Goal: Obtain resource: Download file/media

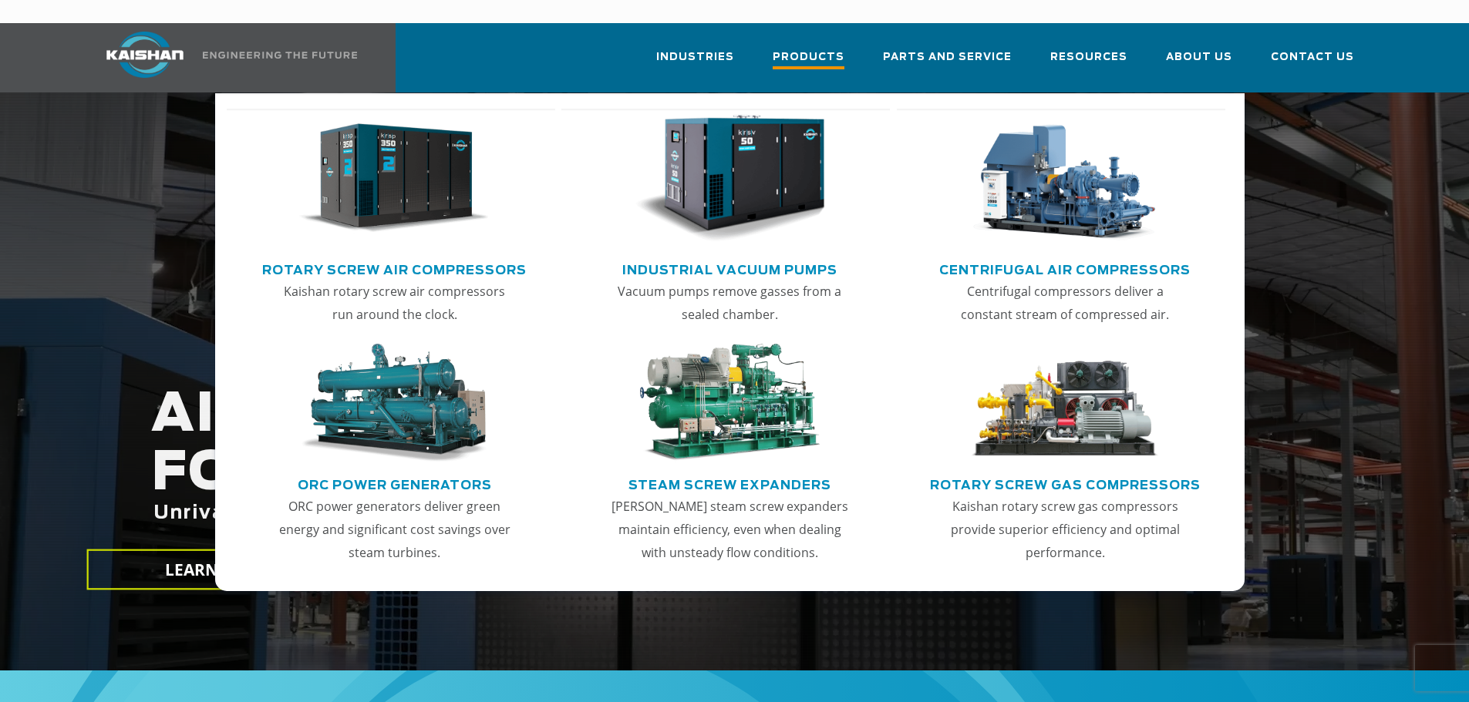
click at [842, 49] on span "Products" at bounding box center [808, 59] width 72 height 21
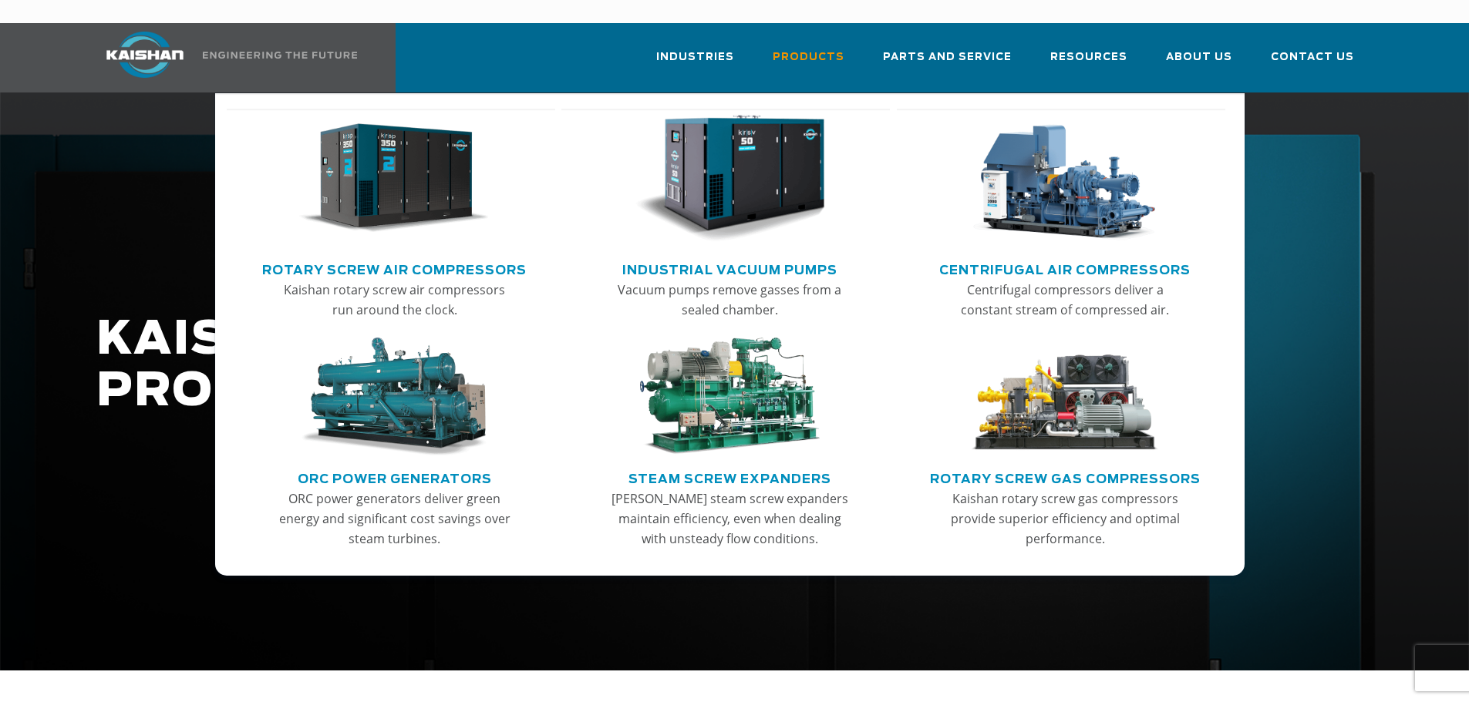
click at [368, 257] on link "Rotary Screw Air Compressors" at bounding box center [394, 268] width 264 height 23
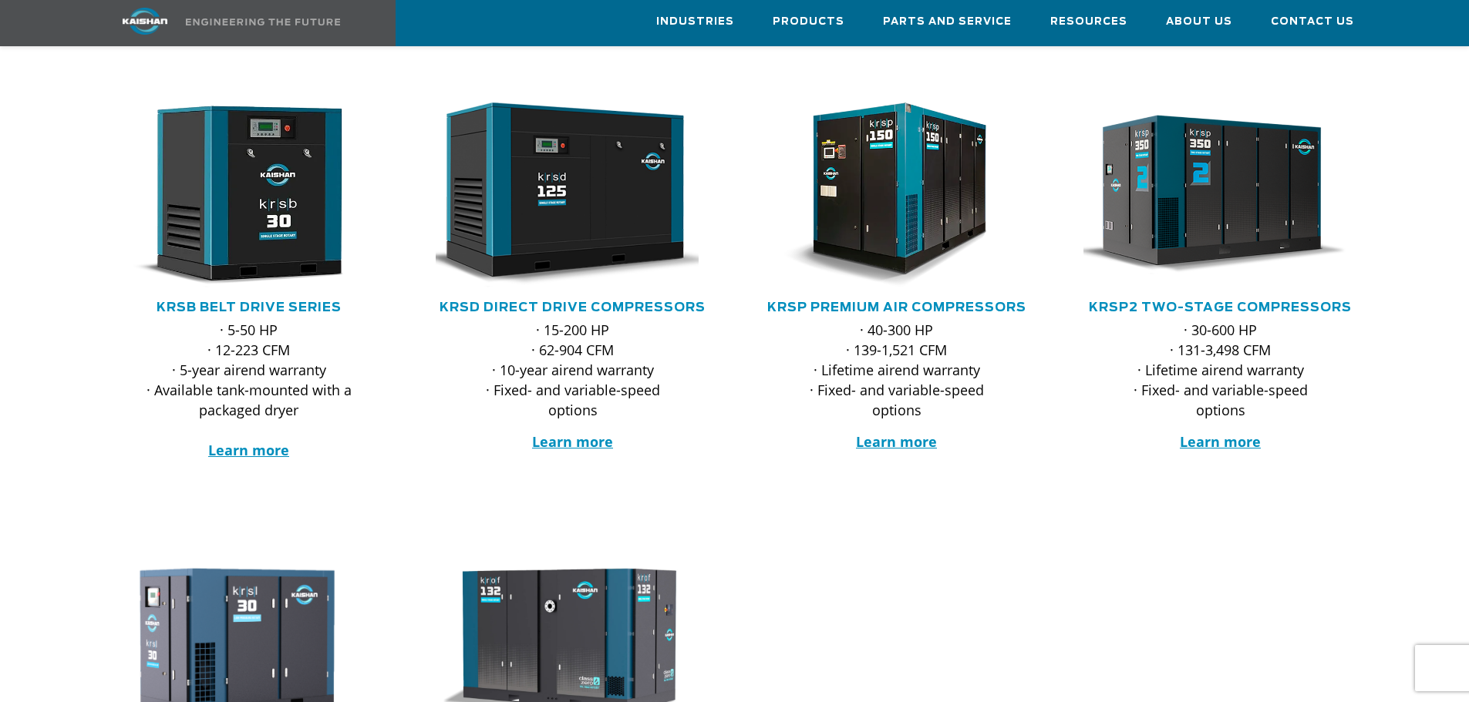
scroll to position [231, 0]
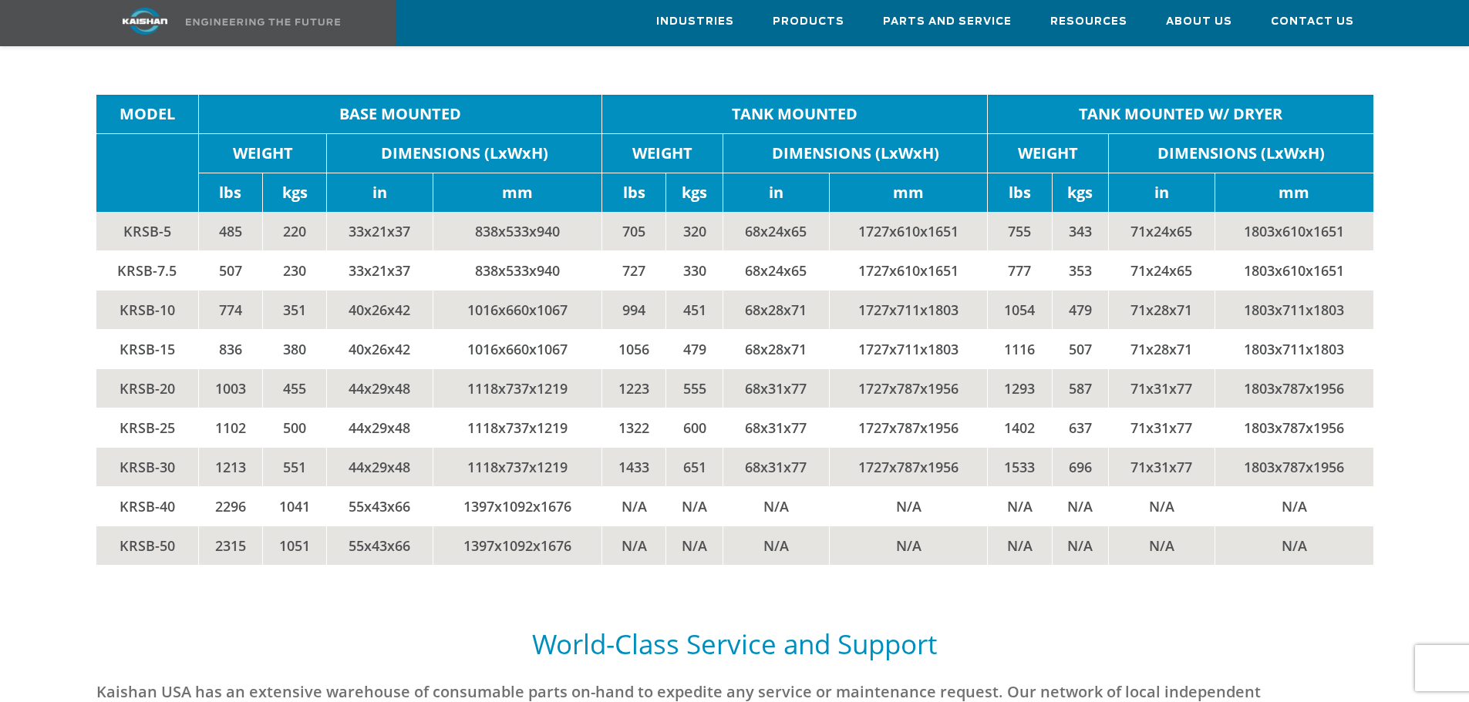
scroll to position [3302, 0]
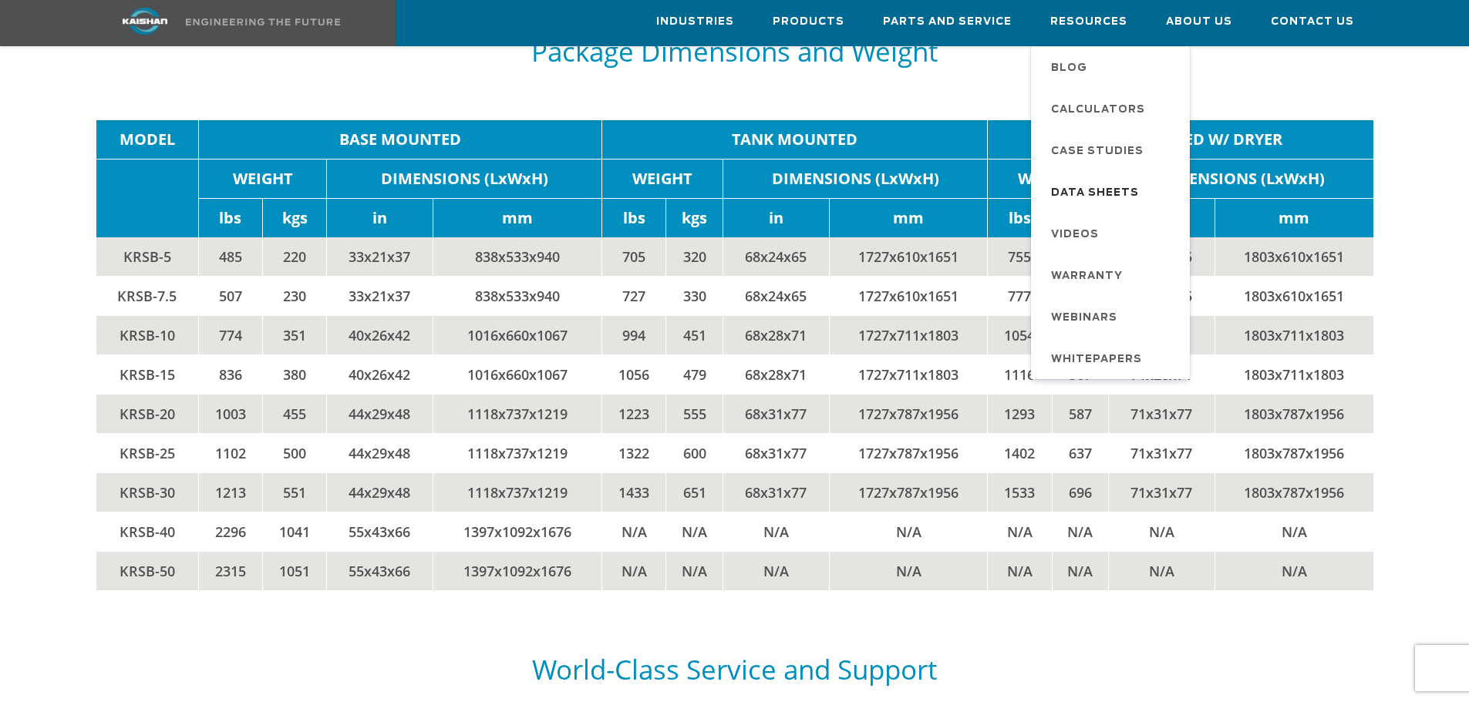
click at [1120, 185] on span "Data Sheets" at bounding box center [1095, 193] width 88 height 26
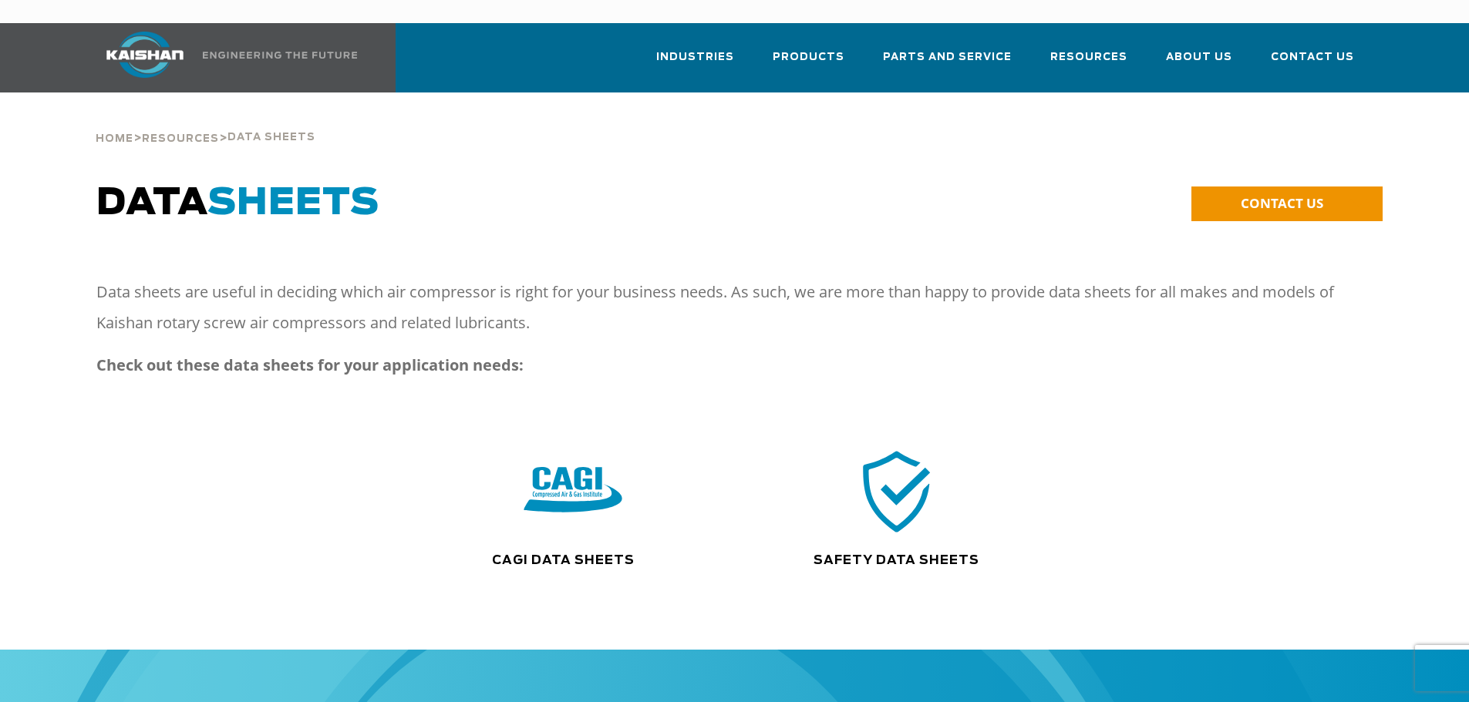
click at [555, 469] on img at bounding box center [572, 491] width 99 height 99
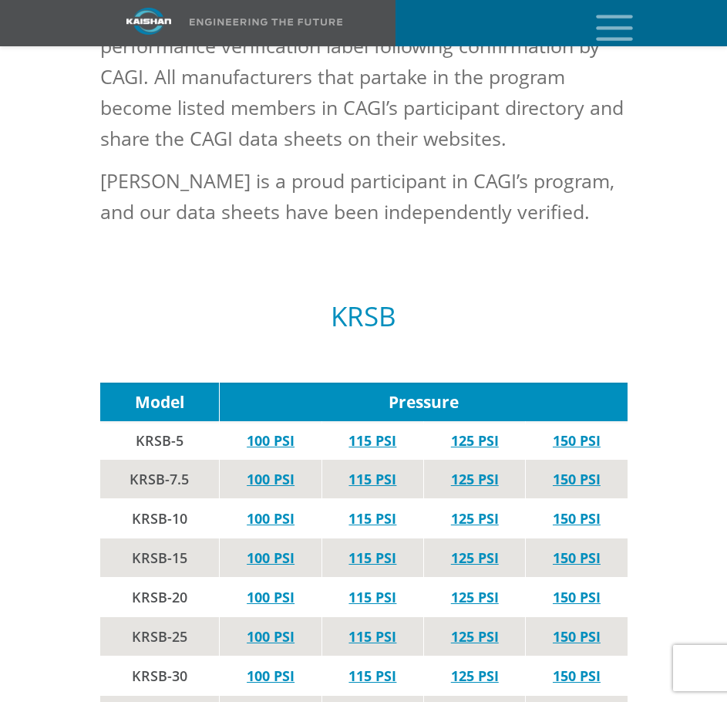
scroll to position [1311, 0]
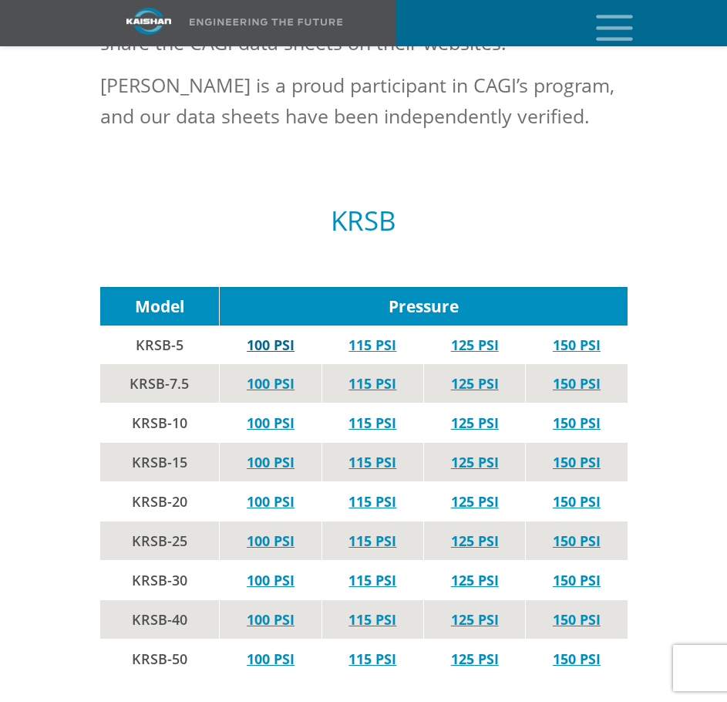
click at [272, 335] on link "100 PSI" at bounding box center [271, 344] width 48 height 19
click at [368, 335] on link "115 PSI" at bounding box center [372, 344] width 48 height 19
click at [457, 335] on link "125 PSI" at bounding box center [475, 344] width 48 height 19
drag, startPoint x: 196, startPoint y: 321, endPoint x: 133, endPoint y: 323, distance: 63.2
click at [133, 325] on td "KRSB-5" at bounding box center [159, 344] width 119 height 39
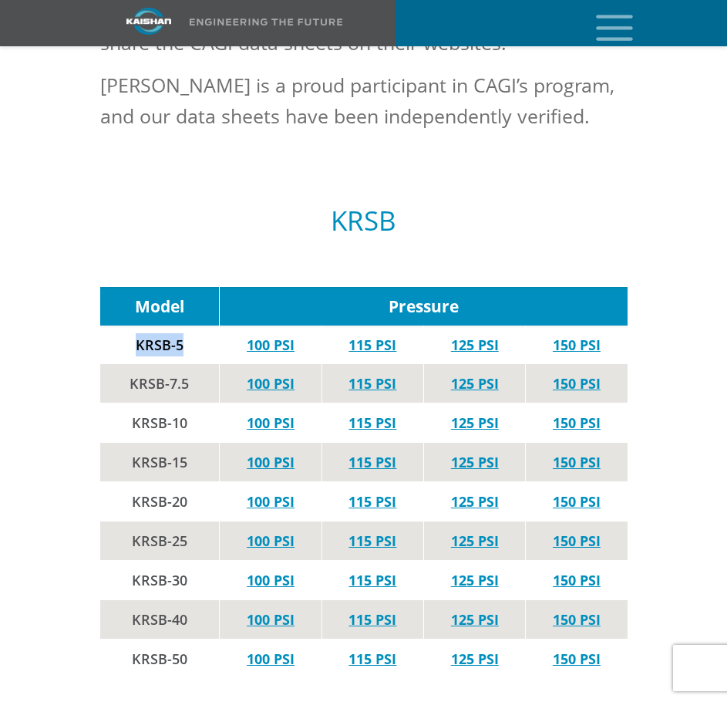
copy td "KRSB-5"
click at [265, 335] on link "100 PSI" at bounding box center [271, 344] width 48 height 19
click at [355, 335] on link "115 PSI" at bounding box center [372, 344] width 48 height 19
click at [487, 335] on link "125 PSI" at bounding box center [475, 344] width 48 height 19
click at [587, 335] on link "150 PSI" at bounding box center [577, 344] width 48 height 19
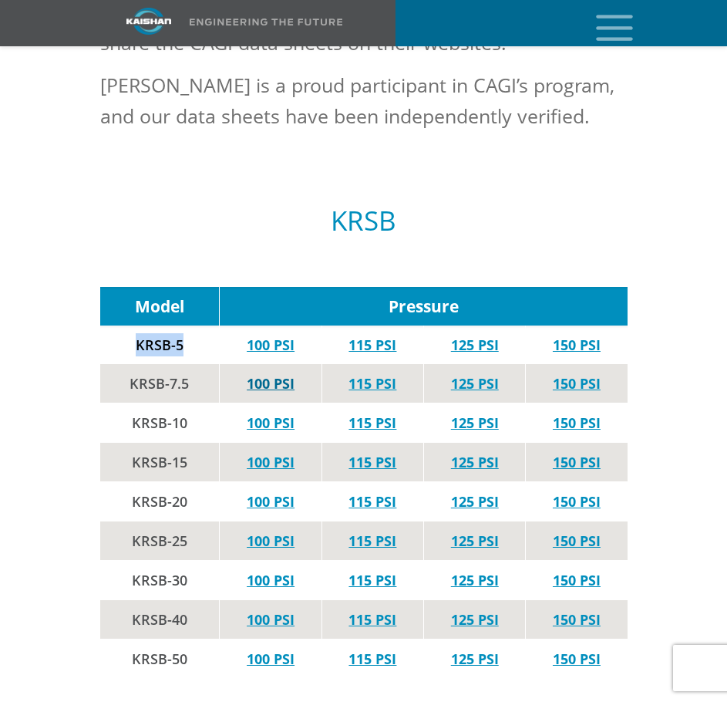
click at [275, 374] on link "100 PSI" at bounding box center [271, 383] width 48 height 19
click at [358, 374] on link "115 PSI" at bounding box center [372, 383] width 48 height 19
click at [477, 374] on link "125 PSI" at bounding box center [475, 383] width 48 height 19
click at [579, 374] on link "150 PSI" at bounding box center [577, 383] width 48 height 19
click at [276, 413] on link "100 PSI" at bounding box center [271, 422] width 48 height 19
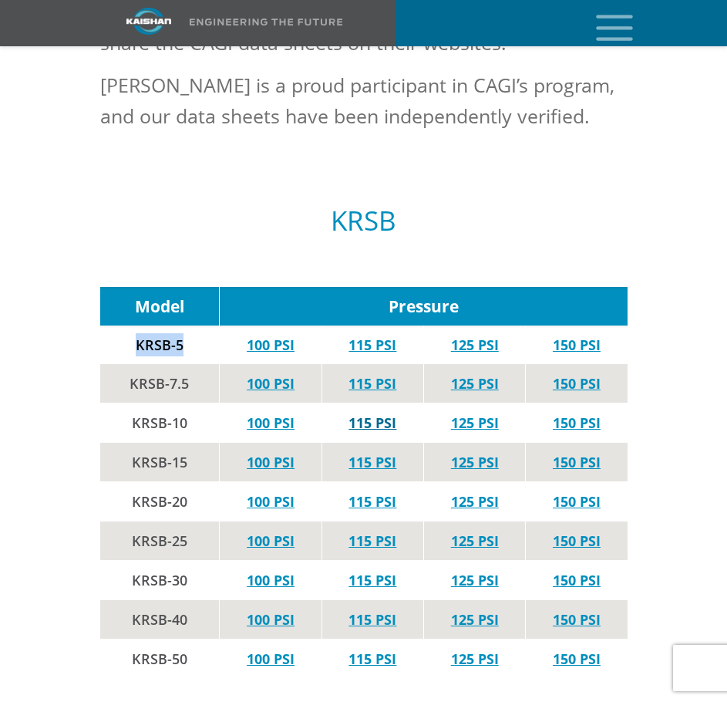
click at [365, 413] on link "115 PSI" at bounding box center [372, 422] width 48 height 19
click at [473, 413] on link "125 PSI" at bounding box center [475, 422] width 48 height 19
click at [565, 413] on link "150 PSI" at bounding box center [577, 422] width 48 height 19
click at [267, 453] on link "100 PSI" at bounding box center [271, 462] width 48 height 19
click at [359, 453] on link "115 PSI" at bounding box center [372, 462] width 48 height 19
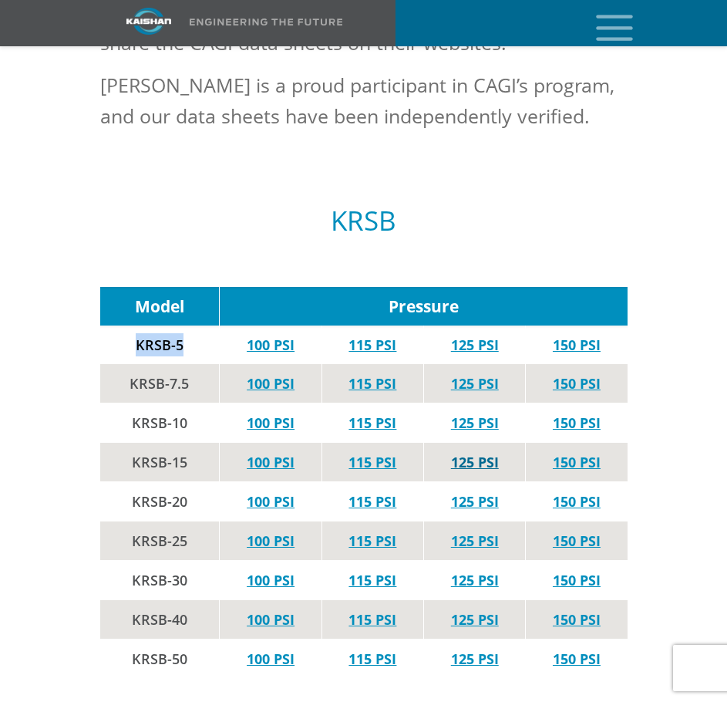
click at [469, 453] on link "125 PSI" at bounding box center [475, 462] width 48 height 19
click at [591, 453] on link "150 PSI" at bounding box center [577, 462] width 48 height 19
click at [261, 492] on link "100 PSI" at bounding box center [271, 501] width 48 height 19
click at [384, 492] on link "115 PSI" at bounding box center [372, 501] width 48 height 19
click at [482, 492] on link "125 PSI" at bounding box center [475, 501] width 48 height 19
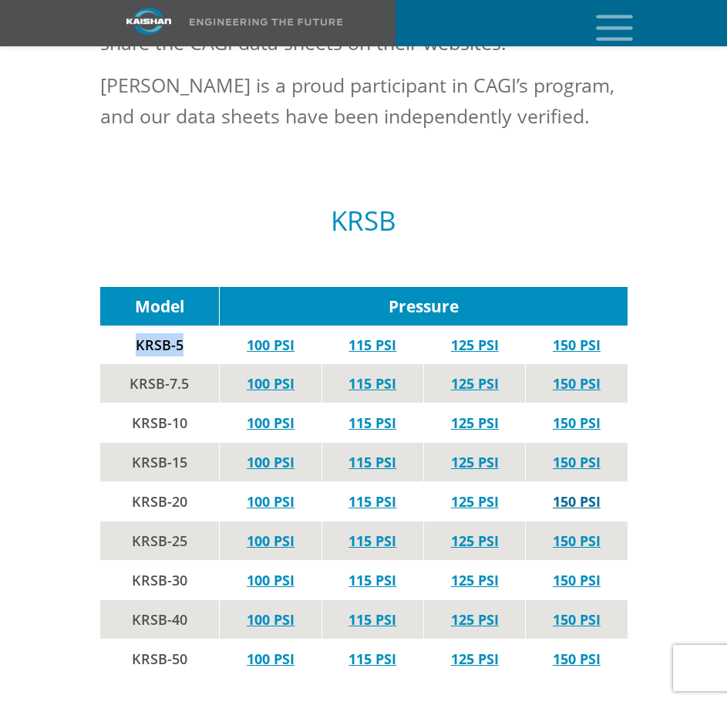
click at [583, 492] on link "150 PSI" at bounding box center [577, 501] width 48 height 19
click at [284, 531] on link "100 PSI" at bounding box center [271, 540] width 48 height 19
click at [93, 208] on div "KRSB" at bounding box center [364, 238] width 546 height 98
click at [271, 531] on link "100 PSI" at bounding box center [271, 540] width 48 height 19
click at [382, 531] on link "115 PSI" at bounding box center [372, 540] width 48 height 19
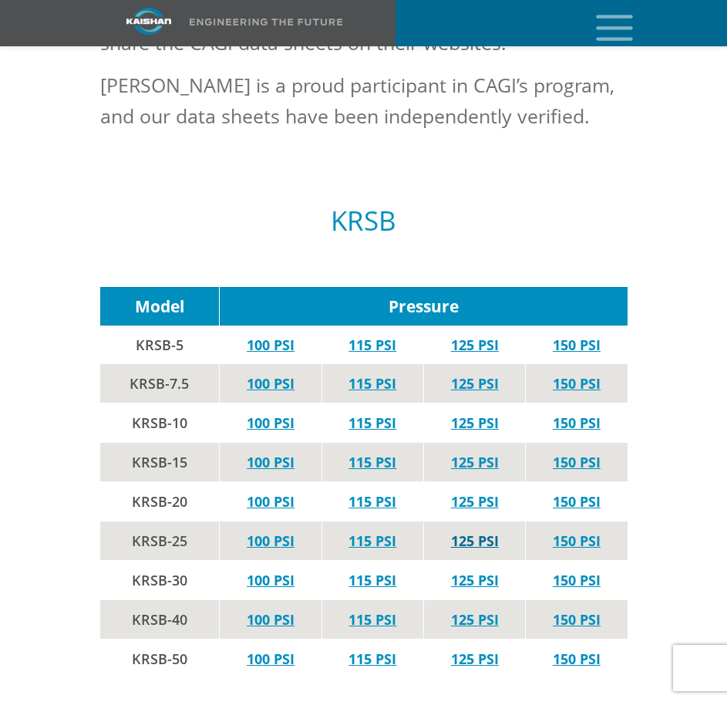
click at [493, 531] on link "125 PSI" at bounding box center [475, 540] width 48 height 19
click at [584, 531] on link "150 PSI" at bounding box center [577, 540] width 48 height 19
click at [272, 570] on link "100 PSI" at bounding box center [271, 579] width 48 height 19
click at [368, 570] on link "115 PSI" at bounding box center [372, 579] width 48 height 19
click at [463, 570] on link "125 PSI" at bounding box center [475, 579] width 48 height 19
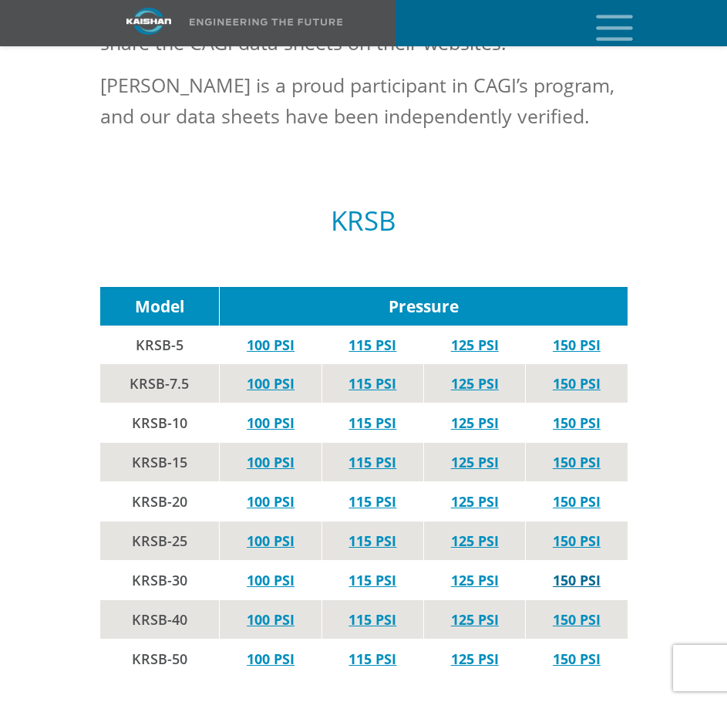
click at [573, 570] on link "150 PSI" at bounding box center [577, 579] width 48 height 19
click at [283, 610] on link "100 PSI" at bounding box center [271, 619] width 48 height 19
click at [370, 610] on link "115 PSI" at bounding box center [372, 619] width 48 height 19
click at [469, 610] on link "125 PSI" at bounding box center [475, 619] width 48 height 19
click at [581, 610] on link "150 PSI" at bounding box center [577, 619] width 48 height 19
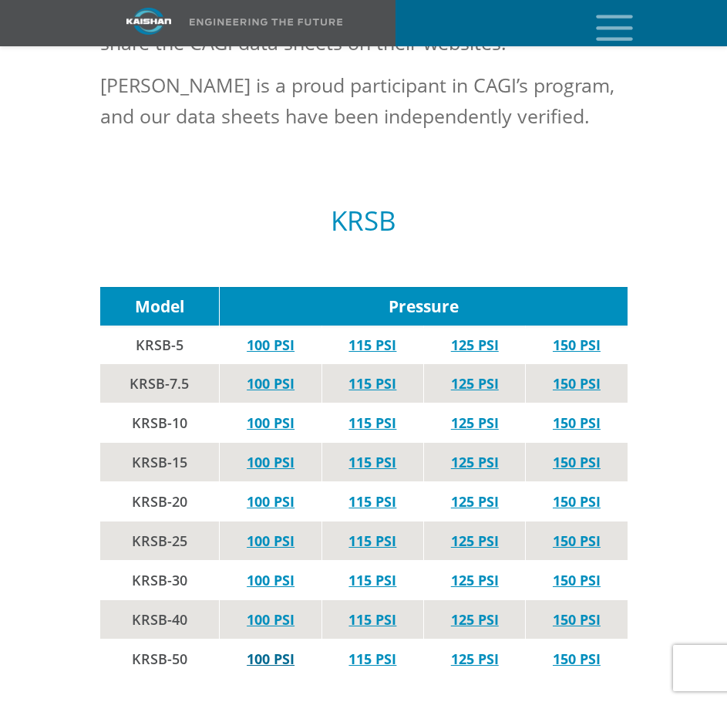
click at [278, 649] on link "100 PSI" at bounding box center [271, 658] width 48 height 19
click at [380, 649] on link "115 PSI" at bounding box center [372, 658] width 48 height 19
click at [473, 649] on link "125 PSI" at bounding box center [475, 658] width 48 height 19
click at [583, 649] on link "150 PSI" at bounding box center [577, 658] width 48 height 19
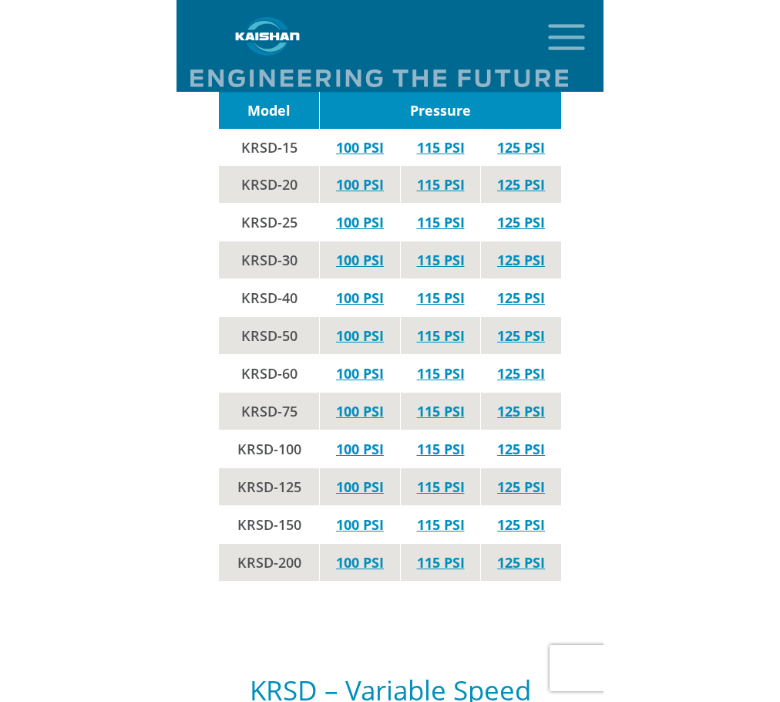
scroll to position [1761, 0]
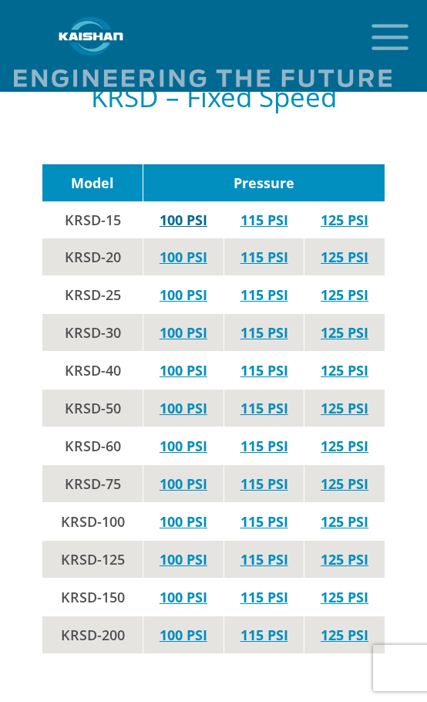
click at [196, 210] on link "100 PSI" at bounding box center [184, 219] width 48 height 19
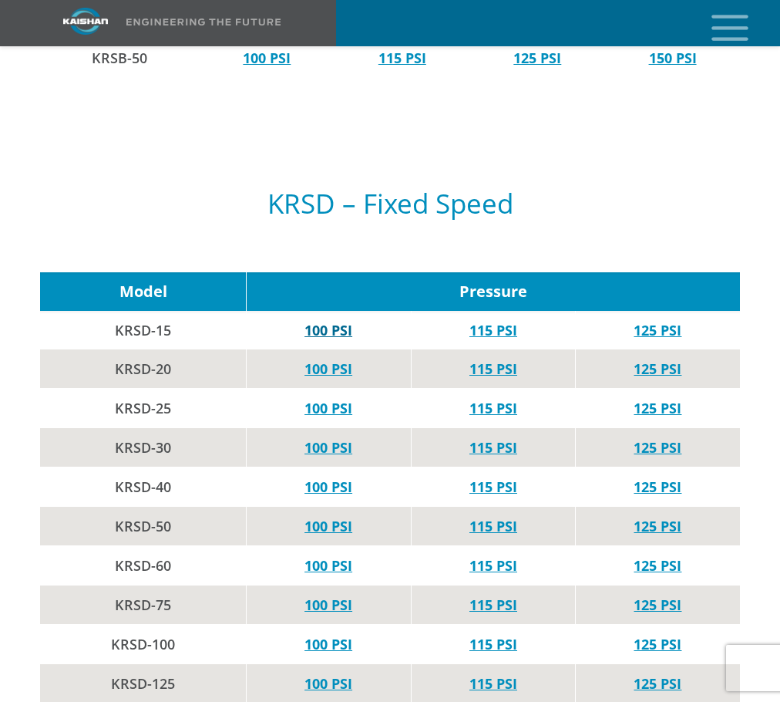
click at [335, 321] on link "100 PSI" at bounding box center [329, 330] width 48 height 19
click at [496, 321] on link "115 PSI" at bounding box center [493, 330] width 48 height 19
click at [665, 321] on link "125 PSI" at bounding box center [658, 330] width 48 height 19
click at [342, 399] on link "100 PSI" at bounding box center [329, 408] width 48 height 19
click at [504, 399] on link "115 PSI" at bounding box center [493, 408] width 48 height 19
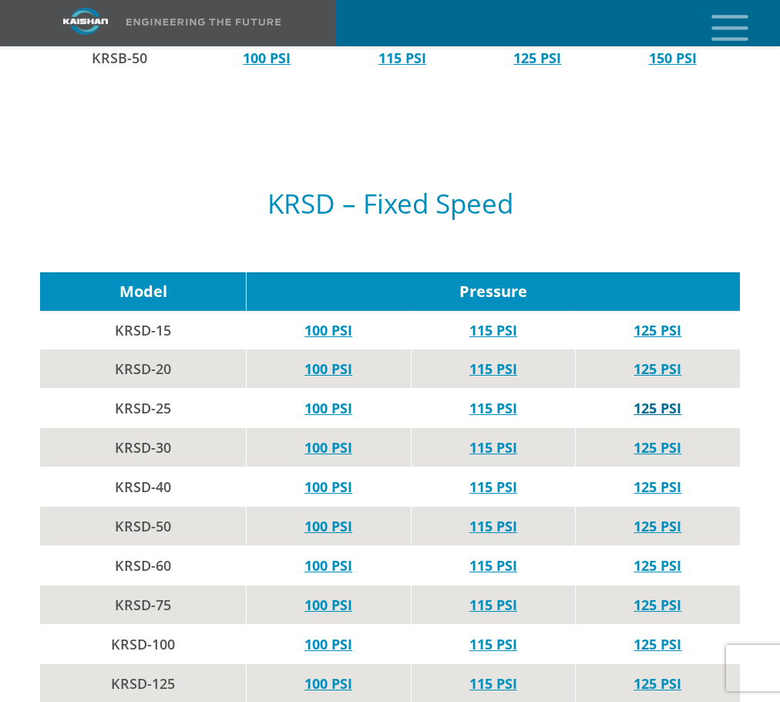
click at [671, 399] on link "125 PSI" at bounding box center [658, 408] width 48 height 19
click at [338, 359] on link "100 PSI" at bounding box center [329, 368] width 48 height 19
click at [510, 359] on link "115 PSI" at bounding box center [493, 368] width 48 height 19
click at [672, 359] on link "125 PSI" at bounding box center [658, 368] width 48 height 19
click at [327, 438] on link "100 PSI" at bounding box center [329, 447] width 48 height 19
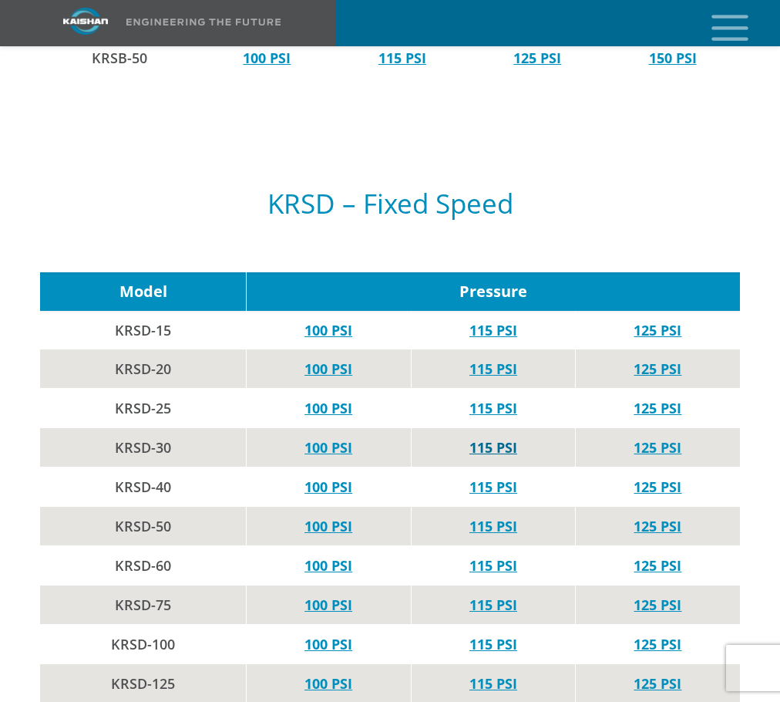
click at [502, 438] on link "115 PSI" at bounding box center [493, 447] width 48 height 19
click at [648, 438] on link "125 PSI" at bounding box center [658, 447] width 48 height 19
click at [323, 477] on link "100 PSI" at bounding box center [329, 486] width 48 height 19
click at [496, 477] on link "115 PSI" at bounding box center [493, 486] width 48 height 19
click at [659, 467] on td "125 PSI" at bounding box center [658, 486] width 164 height 39
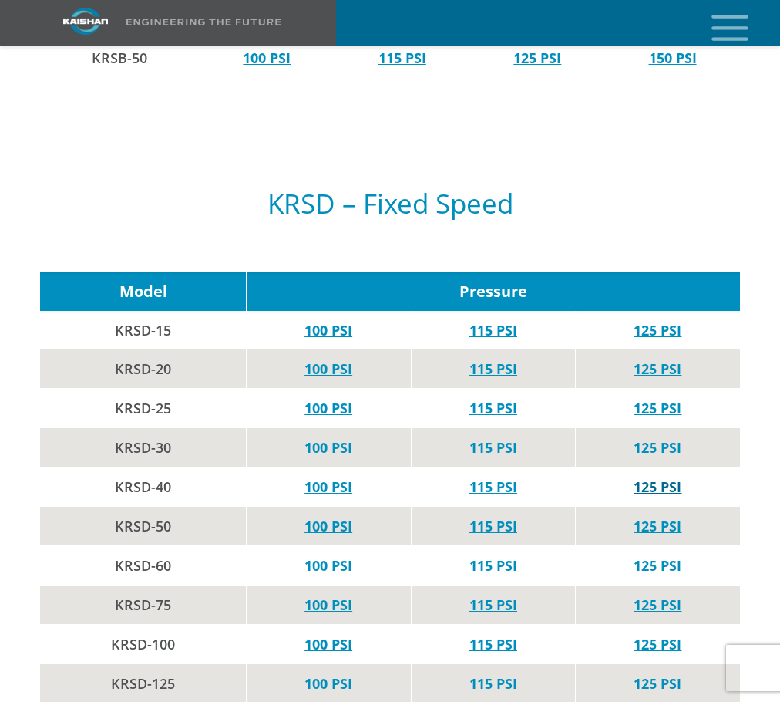
click at [659, 477] on link "125 PSI" at bounding box center [658, 486] width 48 height 19
click at [321, 517] on link "100 PSI" at bounding box center [329, 526] width 48 height 19
click at [498, 517] on link "115 PSI" at bounding box center [493, 526] width 48 height 19
click at [654, 517] on link "125 PSI" at bounding box center [658, 526] width 48 height 19
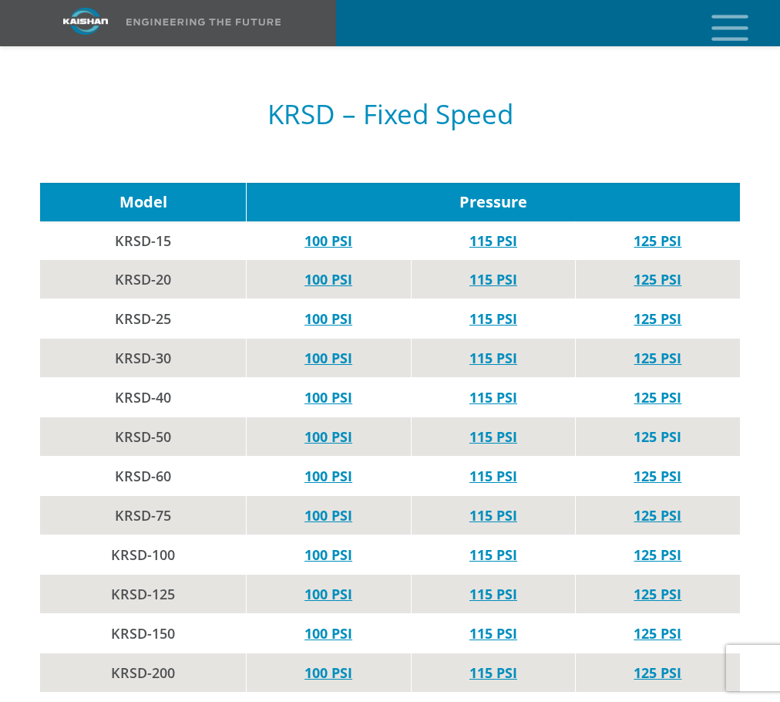
scroll to position [1992, 0]
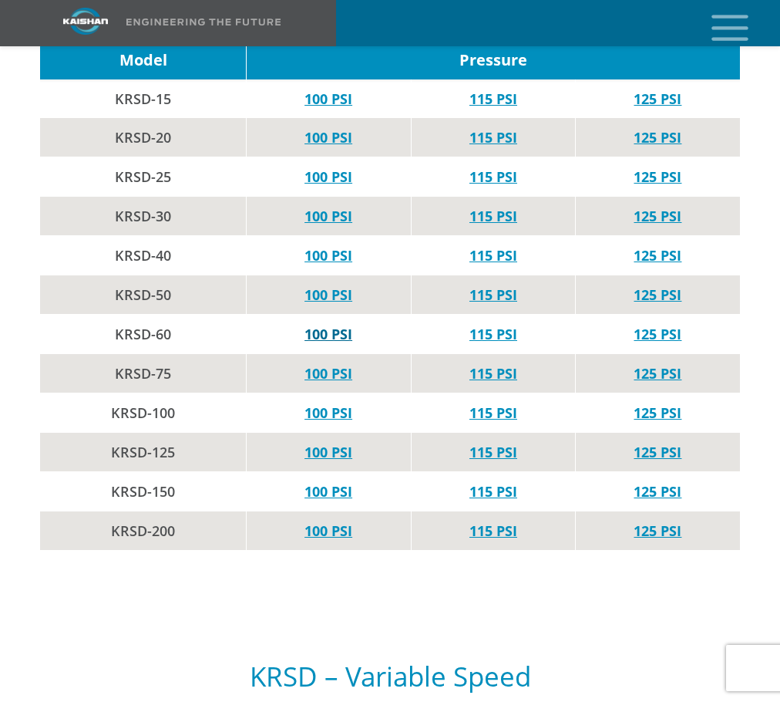
click at [339, 325] on link "100 PSI" at bounding box center [329, 334] width 48 height 19
click at [513, 325] on link "115 PSI" at bounding box center [493, 334] width 48 height 19
click at [661, 325] on link "125 PSI" at bounding box center [658, 334] width 48 height 19
click at [346, 364] on link "100 PSI" at bounding box center [329, 373] width 48 height 19
click at [485, 364] on link "115 PSI" at bounding box center [493, 373] width 48 height 19
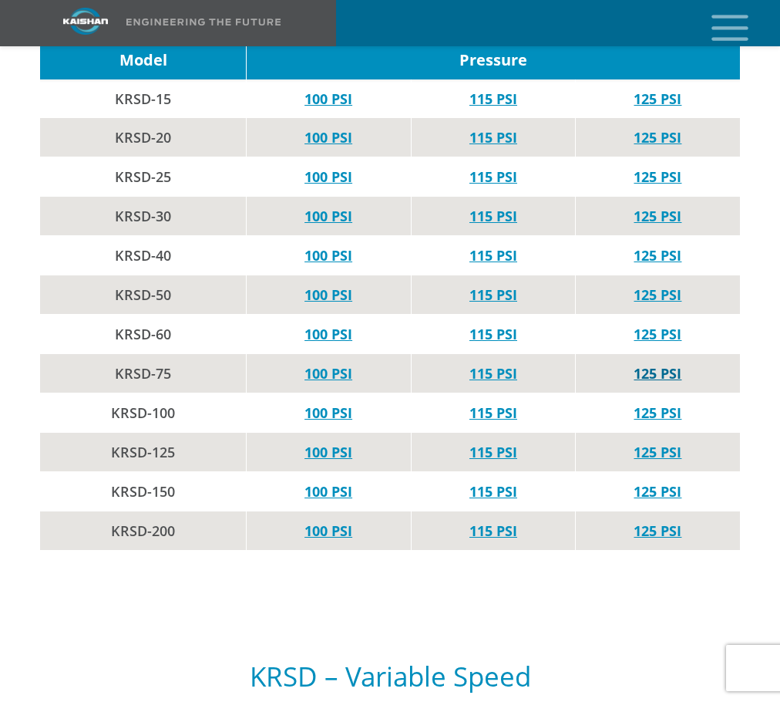
click at [637, 364] on link "125 PSI" at bounding box center [658, 373] width 48 height 19
click at [339, 403] on link "100 PSI" at bounding box center [329, 412] width 48 height 19
click at [481, 403] on link "115 PSI" at bounding box center [493, 412] width 48 height 19
click at [664, 403] on link "125 PSI" at bounding box center [658, 412] width 48 height 19
click at [352, 432] on td "100 PSI" at bounding box center [328, 451] width 165 height 39
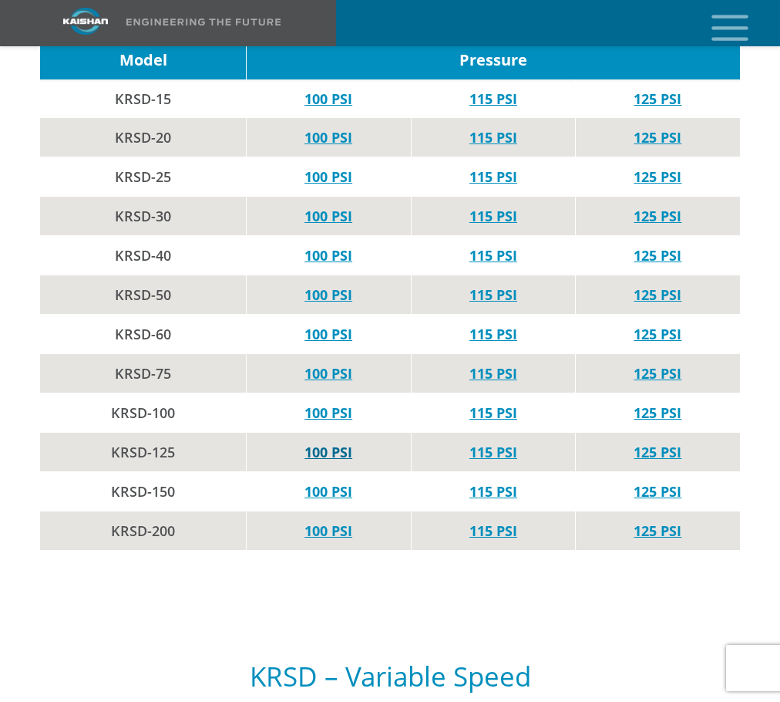
click at [306, 443] on link "100 PSI" at bounding box center [329, 452] width 48 height 19
click at [501, 443] on link "115 PSI" at bounding box center [493, 452] width 48 height 19
click at [649, 443] on link "125 PSI" at bounding box center [658, 452] width 48 height 19
click at [329, 482] on link "100 PSI" at bounding box center [329, 491] width 48 height 19
click at [499, 482] on link "115 PSI" at bounding box center [493, 491] width 48 height 19
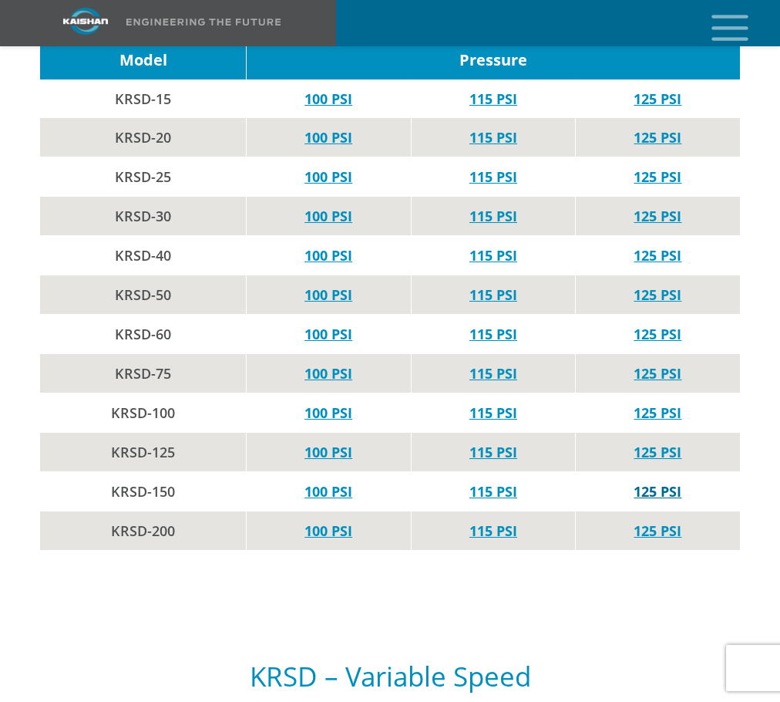
click at [662, 482] on link "125 PSI" at bounding box center [658, 491] width 48 height 19
click at [335, 521] on link "100 PSI" at bounding box center [329, 530] width 48 height 19
click at [478, 521] on link "115 PSI" at bounding box center [493, 530] width 48 height 19
click at [656, 521] on link "125 PSI" at bounding box center [658, 530] width 48 height 19
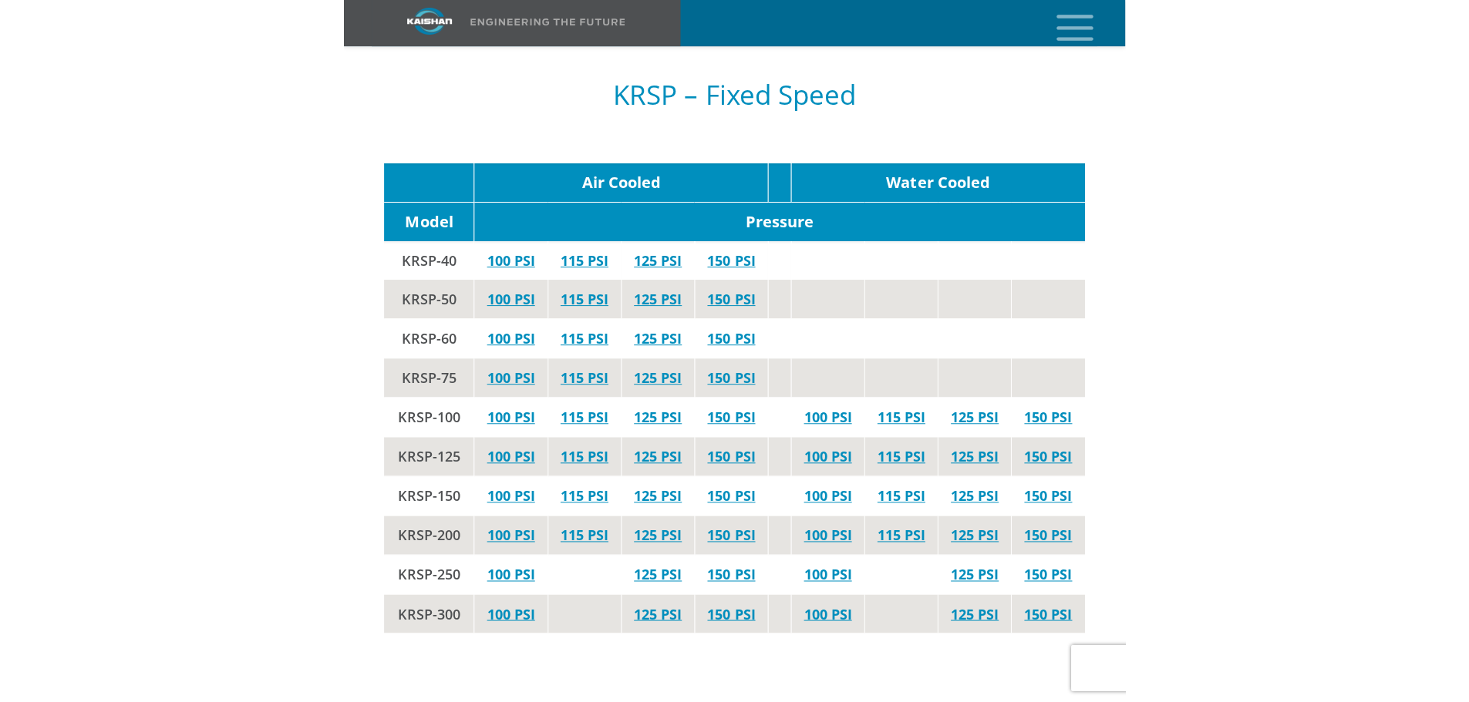
scroll to position [3303, 0]
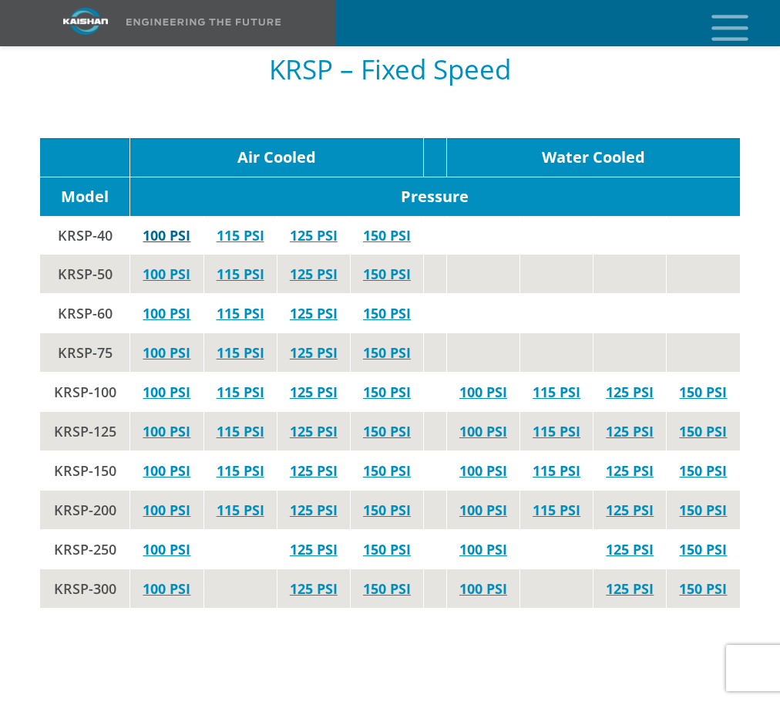
click at [164, 226] on link "100 PSI" at bounding box center [167, 235] width 48 height 19
click at [257, 226] on link "115 PSI" at bounding box center [241, 235] width 48 height 19
click at [331, 226] on link "125 PSI" at bounding box center [314, 235] width 48 height 19
click at [382, 226] on link "150 PSI" at bounding box center [387, 235] width 48 height 19
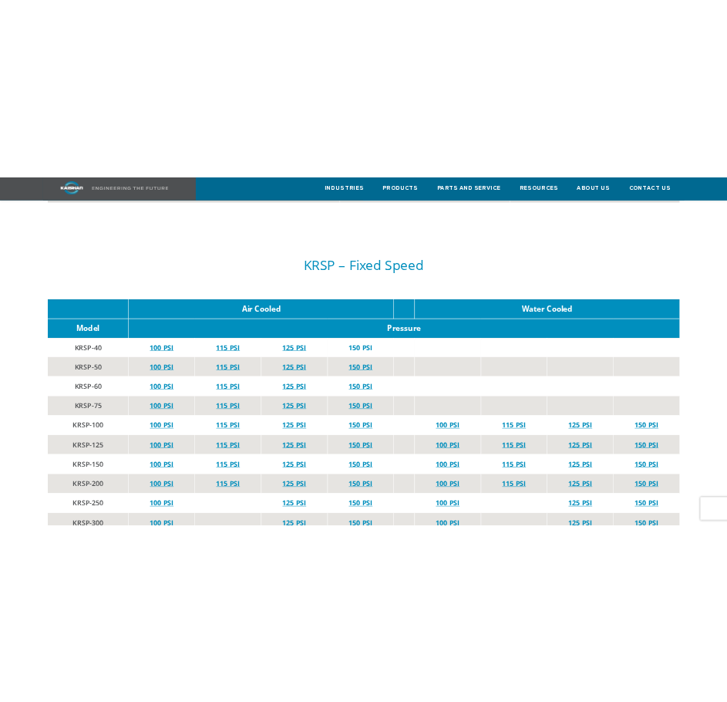
scroll to position [2840, 0]
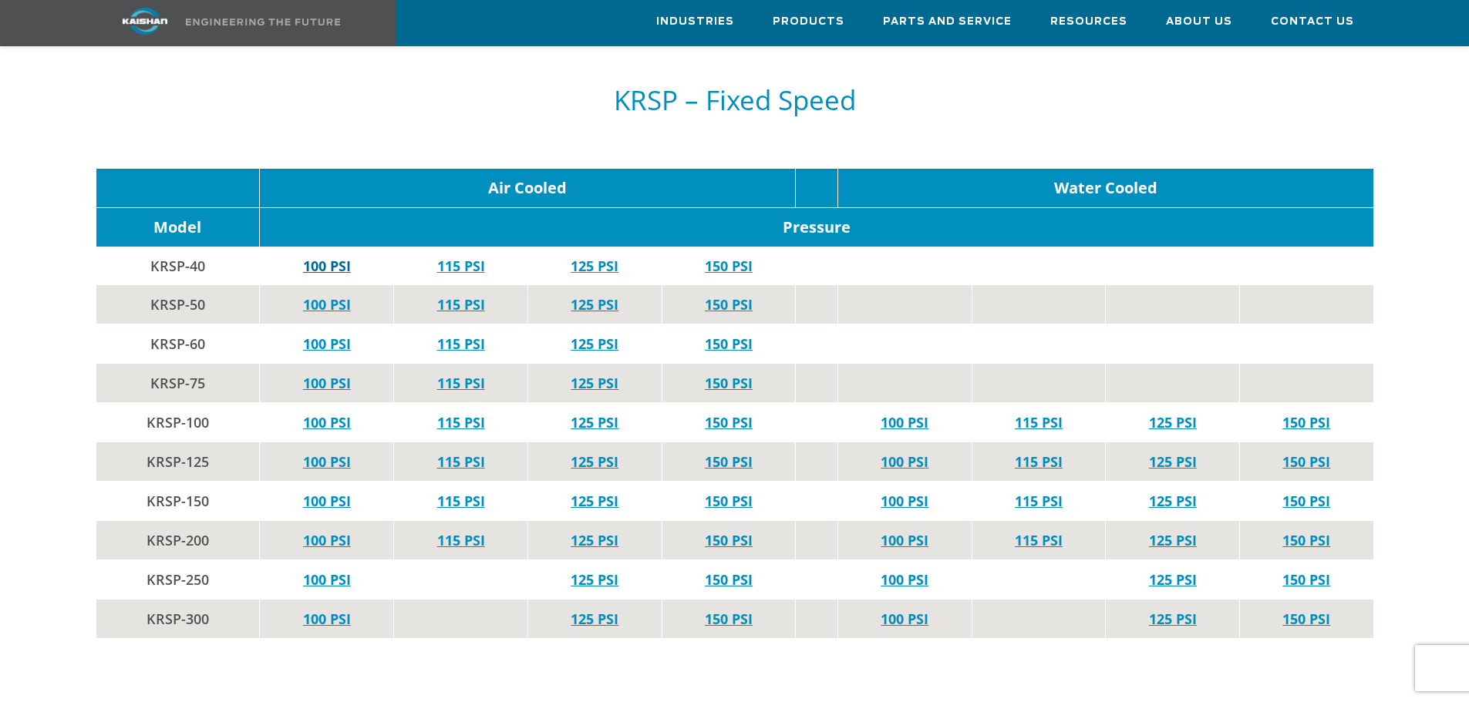
click at [341, 257] on link "100 PSI" at bounding box center [327, 266] width 48 height 19
click at [331, 335] on link "100 PSI" at bounding box center [327, 344] width 48 height 19
click at [331, 257] on link "100 PSI" at bounding box center [327, 266] width 48 height 19
click at [469, 257] on link "115 PSI" at bounding box center [461, 266] width 48 height 19
click at [590, 257] on link "125 PSI" at bounding box center [594, 266] width 48 height 19
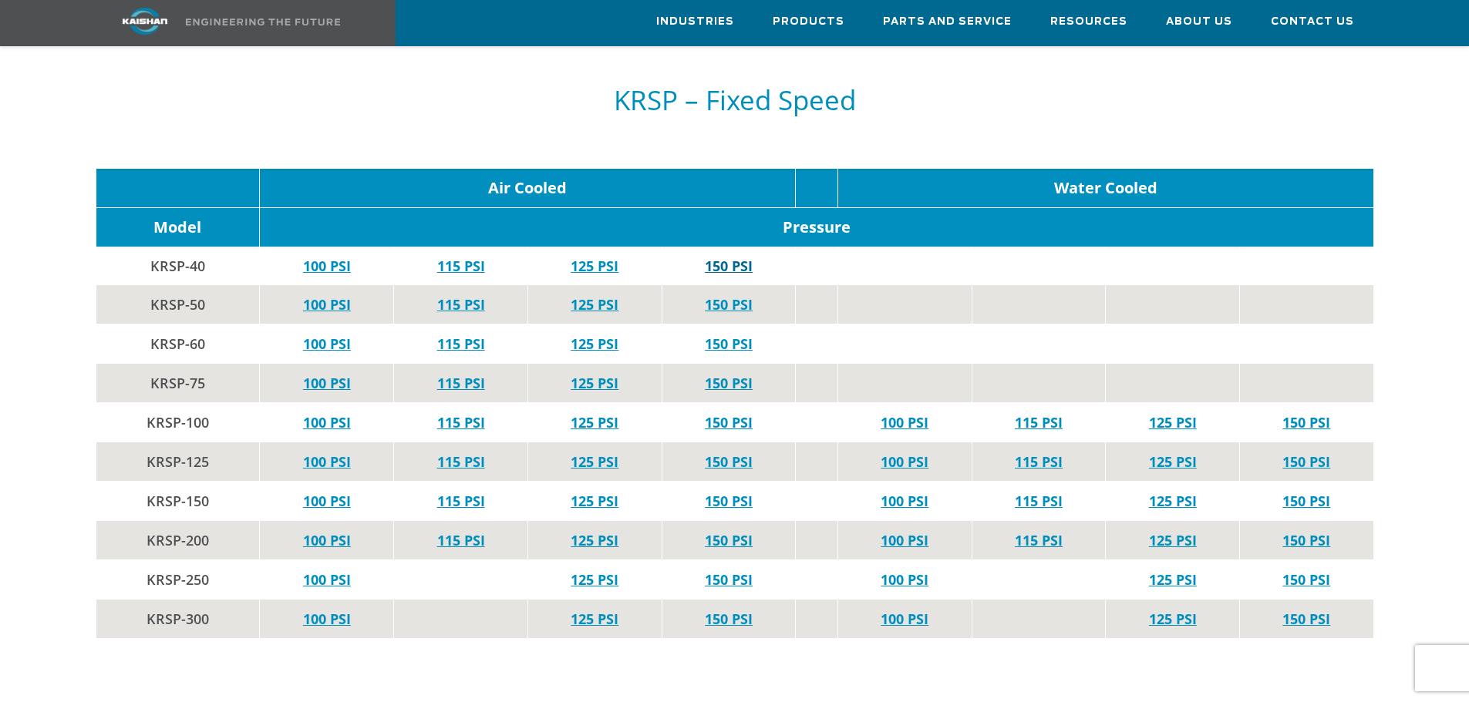
click at [733, 257] on link "150 PSI" at bounding box center [729, 266] width 48 height 19
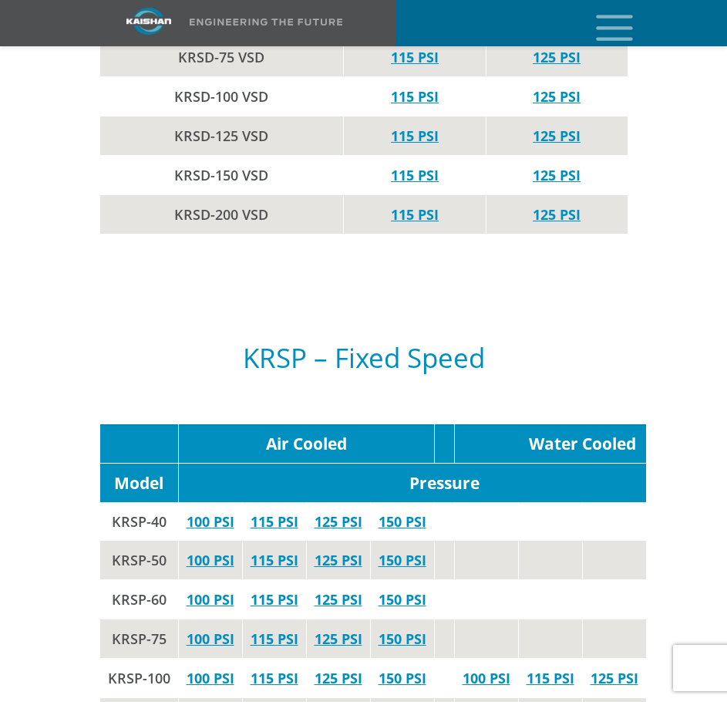
scroll to position [3303, 0]
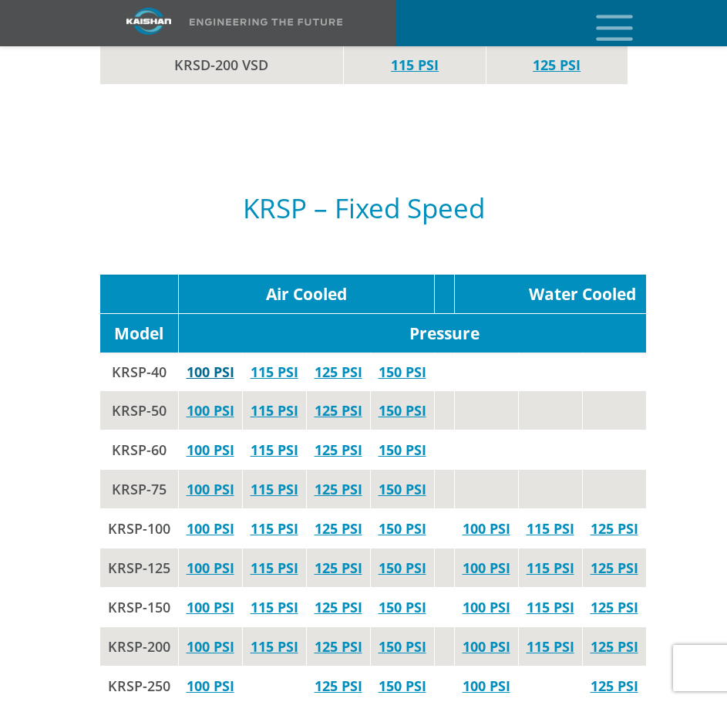
click at [207, 362] on link "100 PSI" at bounding box center [211, 371] width 48 height 19
click at [292, 362] on link "115 PSI" at bounding box center [275, 371] width 48 height 19
click at [348, 362] on link "125 PSI" at bounding box center [339, 371] width 48 height 19
click at [416, 362] on link "150 PSI" at bounding box center [403, 371] width 48 height 19
click at [214, 401] on link "100 PSI" at bounding box center [211, 410] width 48 height 19
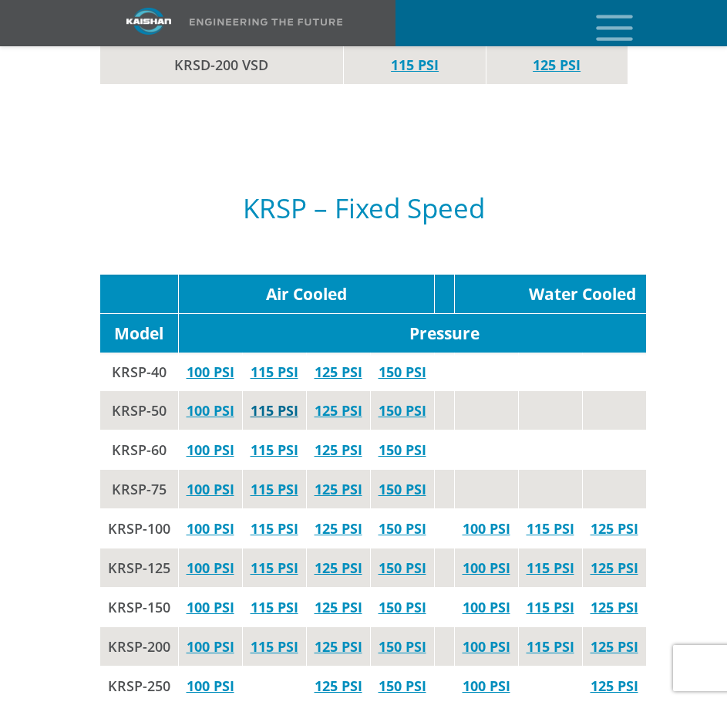
click at [285, 401] on link "115 PSI" at bounding box center [275, 410] width 48 height 19
click at [342, 401] on link "125 PSI" at bounding box center [339, 410] width 48 height 19
click at [412, 401] on link "150 PSI" at bounding box center [403, 410] width 48 height 19
click at [224, 440] on link "100 PSI" at bounding box center [211, 449] width 48 height 19
click at [296, 440] on link "115 PSI" at bounding box center [275, 449] width 48 height 19
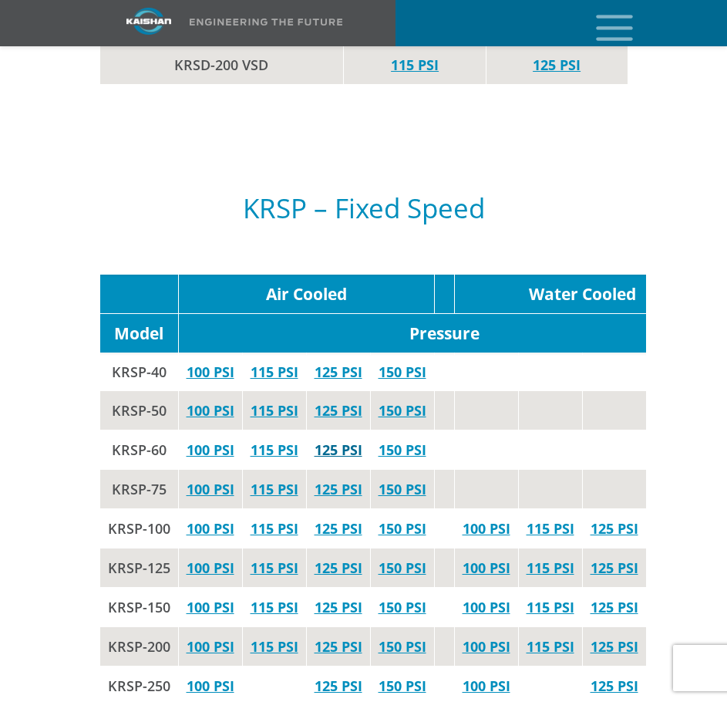
click at [333, 440] on link "125 PSI" at bounding box center [339, 449] width 48 height 19
click at [396, 440] on link "150 PSI" at bounding box center [403, 449] width 48 height 19
click at [229, 480] on link "100 PSI" at bounding box center [211, 489] width 48 height 19
click at [292, 480] on link "115 PSI" at bounding box center [275, 489] width 48 height 19
click at [354, 480] on link "125 PSI" at bounding box center [339, 489] width 48 height 19
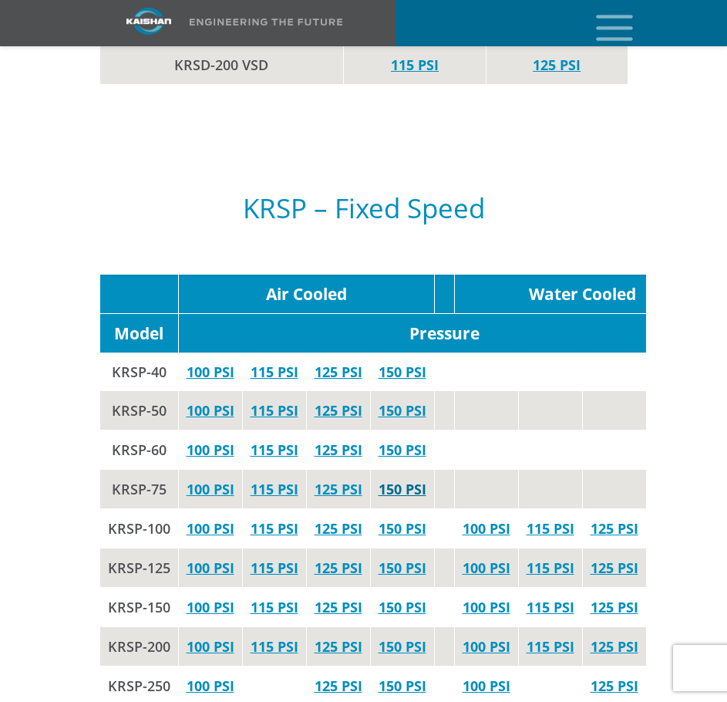
click at [412, 480] on link "150 PSI" at bounding box center [403, 489] width 48 height 19
click at [217, 519] on link "100 PSI" at bounding box center [211, 528] width 48 height 19
click at [276, 519] on link "115 PSI" at bounding box center [275, 528] width 48 height 19
click at [352, 519] on link "125 PSI" at bounding box center [339, 528] width 48 height 19
click at [404, 519] on link "150 PSI" at bounding box center [403, 528] width 48 height 19
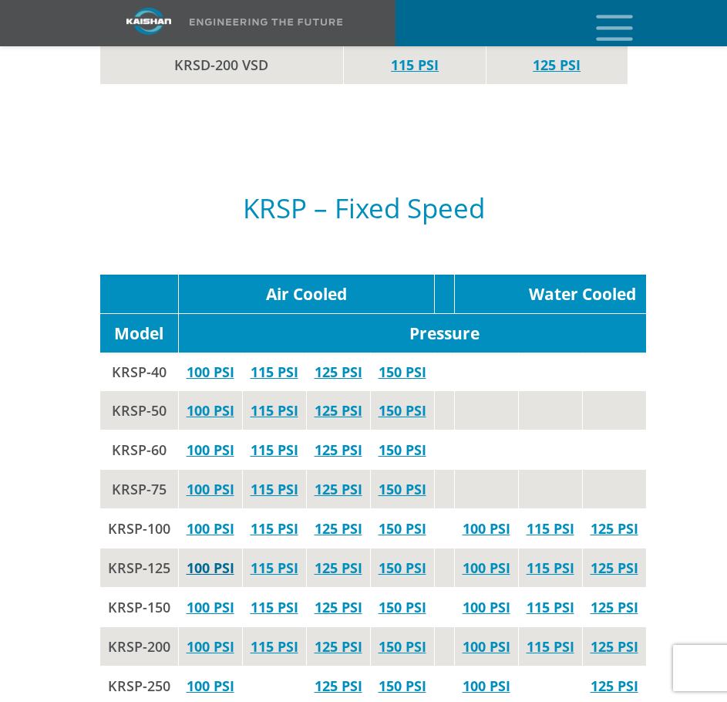
click at [205, 558] on link "100 PSI" at bounding box center [211, 567] width 48 height 19
click at [276, 558] on link "115 PSI" at bounding box center [275, 567] width 48 height 19
click at [342, 558] on link "125 PSI" at bounding box center [339, 567] width 48 height 19
click at [397, 558] on link "150 PSI" at bounding box center [403, 567] width 48 height 19
click at [202, 597] on link "100 PSI" at bounding box center [211, 606] width 48 height 19
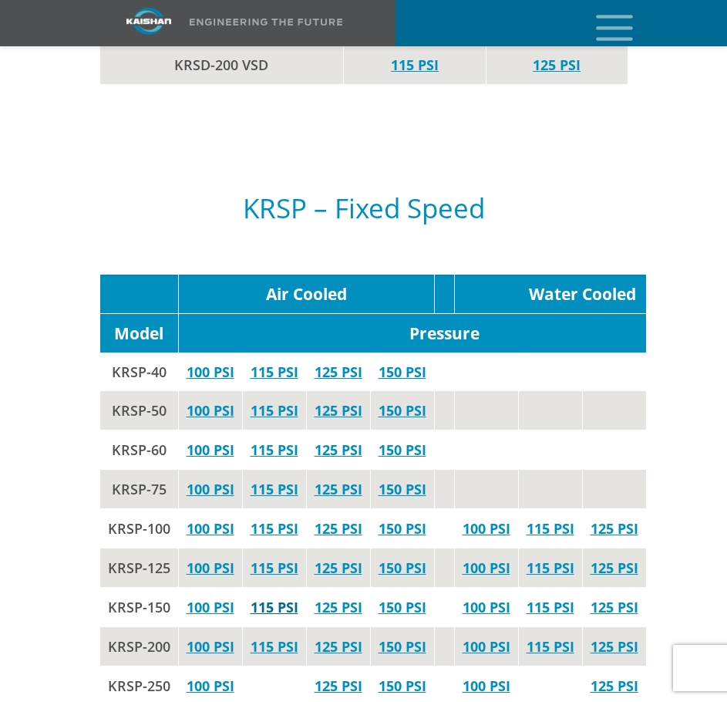
click at [276, 597] on link "115 PSI" at bounding box center [275, 606] width 48 height 19
click at [342, 597] on link "125 PSI" at bounding box center [339, 606] width 48 height 19
click at [412, 558] on link "150 PSI" at bounding box center [403, 567] width 48 height 19
click at [207, 637] on link "100 PSI" at bounding box center [211, 646] width 48 height 19
click at [276, 637] on link "115 PSI" at bounding box center [275, 646] width 48 height 19
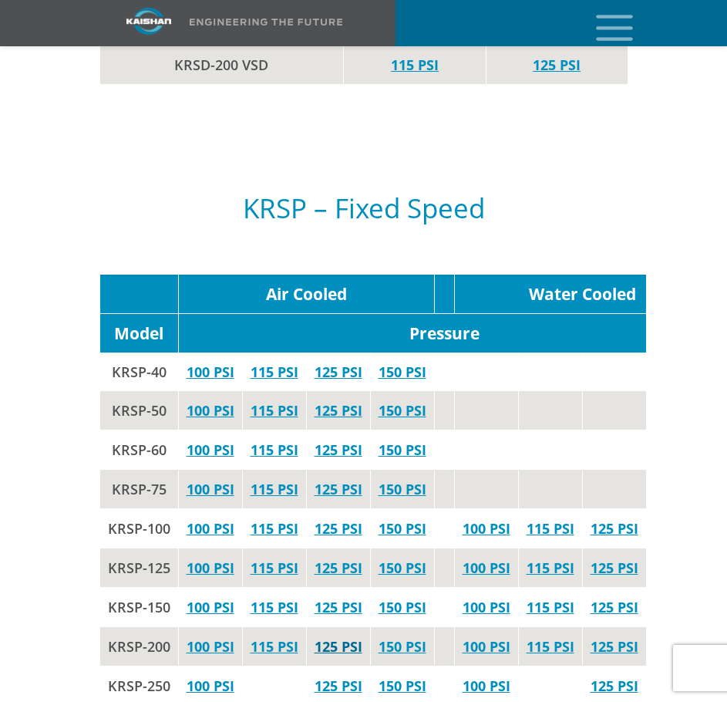
click at [356, 637] on link "125 PSI" at bounding box center [339, 646] width 48 height 19
click at [412, 637] on link "150 PSI" at bounding box center [403, 646] width 48 height 19
click at [207, 676] on link "100 PSI" at bounding box center [211, 685] width 48 height 19
click at [348, 676] on link "125 PSI" at bounding box center [339, 685] width 48 height 19
click at [405, 676] on link "150 PSI" at bounding box center [403, 685] width 48 height 19
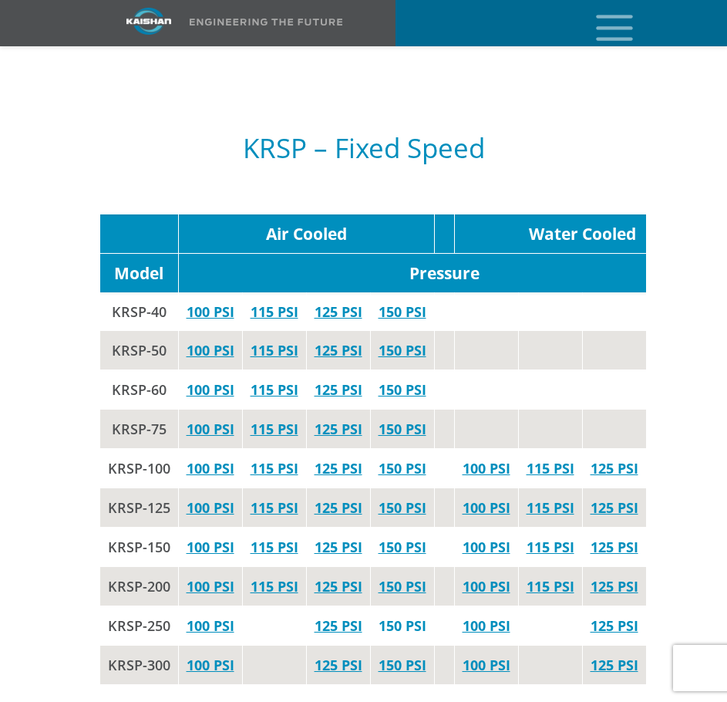
scroll to position [3380, 0]
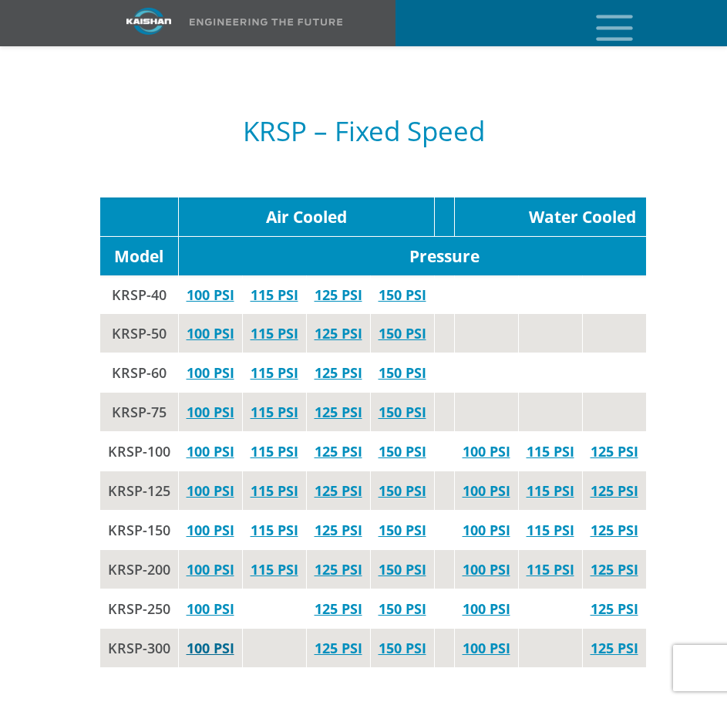
click at [220, 638] on link "100 PSI" at bounding box center [211, 647] width 48 height 19
click at [338, 638] on link "125 PSI" at bounding box center [339, 647] width 48 height 19
click at [406, 638] on link "150 PSI" at bounding box center [403, 647] width 48 height 19
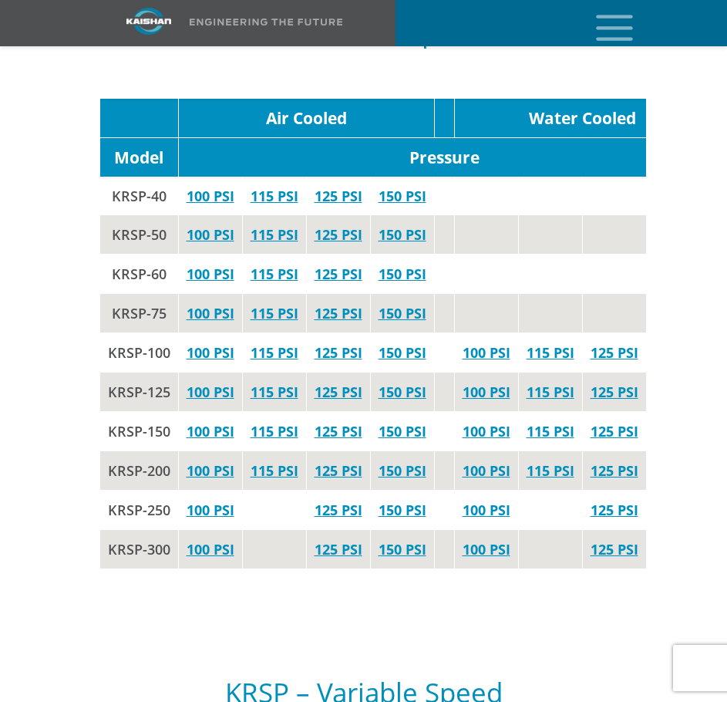
scroll to position [3457, 0]
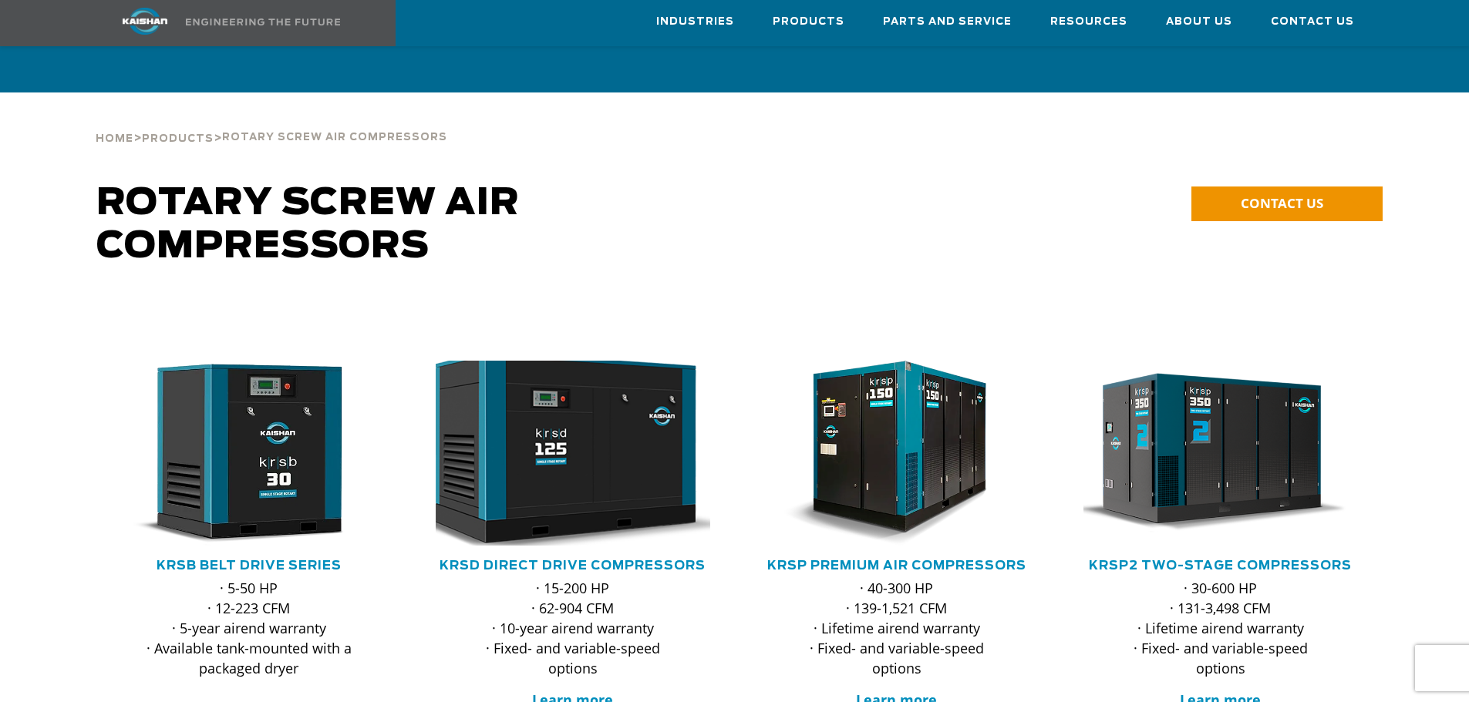
scroll to position [231, 0]
